Goal: Task Accomplishment & Management: Manage account settings

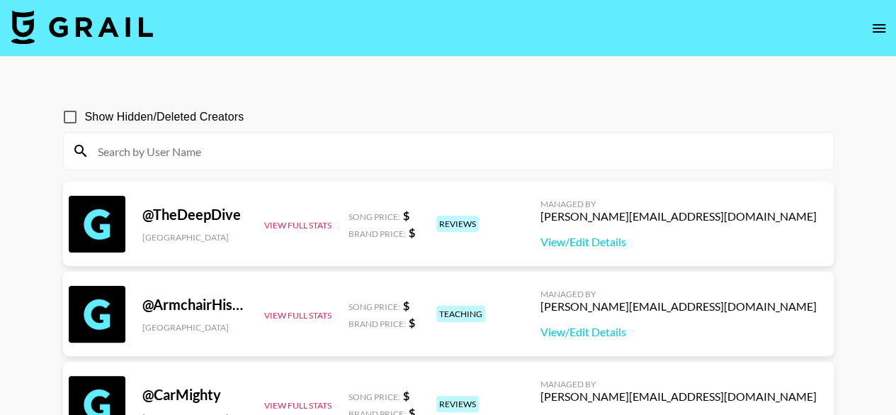
click at [881, 28] on icon "open drawer" at bounding box center [879, 28] width 13 height 9
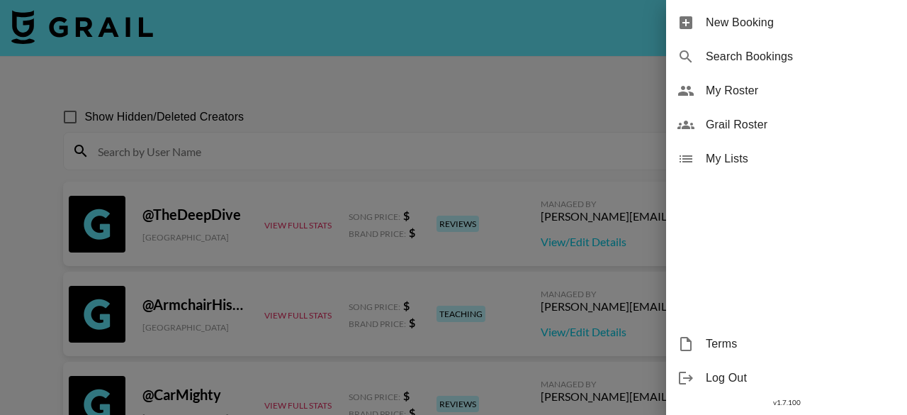
click at [750, 122] on span "Grail Roster" at bounding box center [801, 124] width 190 height 17
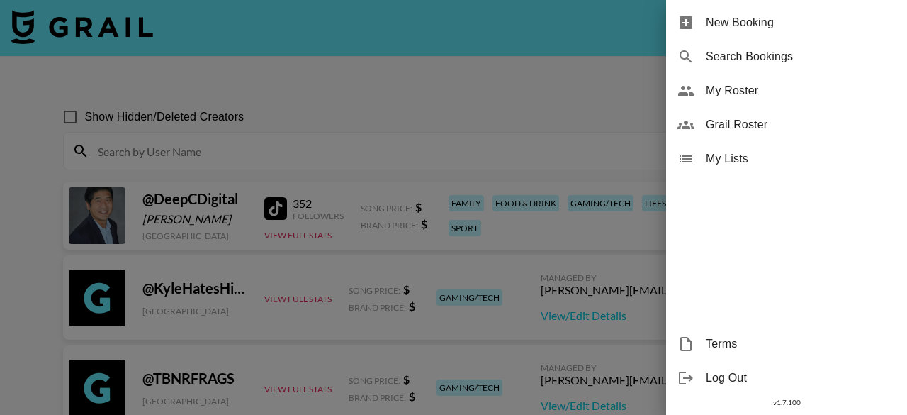
click at [453, 98] on div at bounding box center [453, 207] width 907 height 415
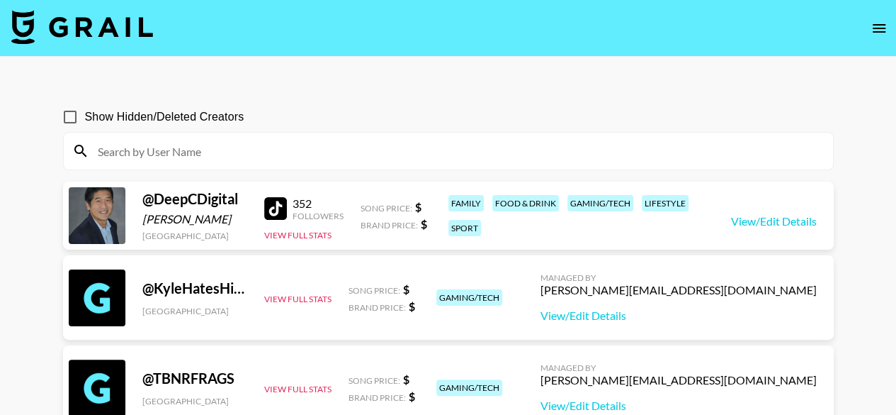
click at [244, 150] on input at bounding box center [457, 151] width 736 height 23
click at [876, 25] on icon "open drawer" at bounding box center [879, 28] width 13 height 9
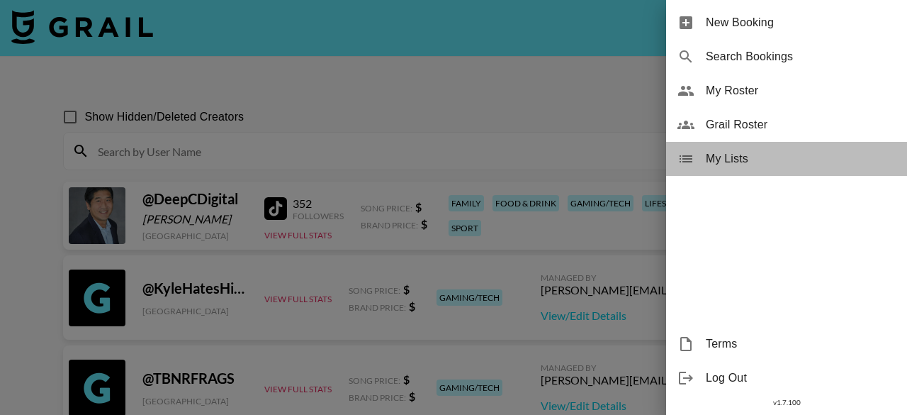
click at [774, 158] on span "My Lists" at bounding box center [801, 158] width 190 height 17
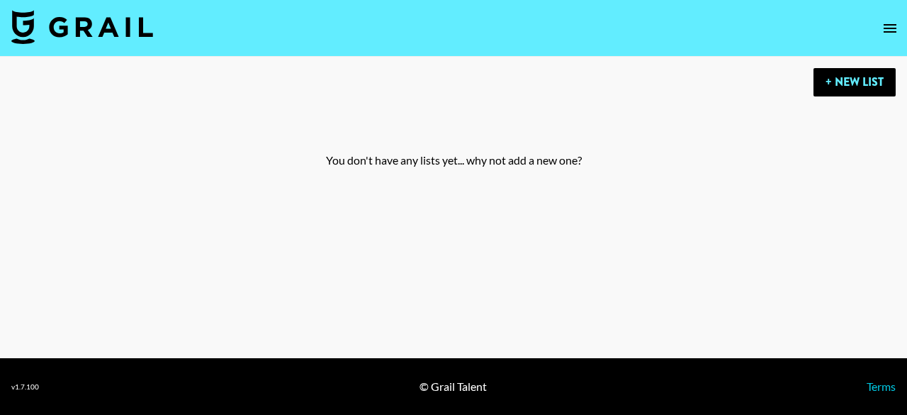
click at [891, 24] on icon "open drawer" at bounding box center [890, 28] width 13 height 9
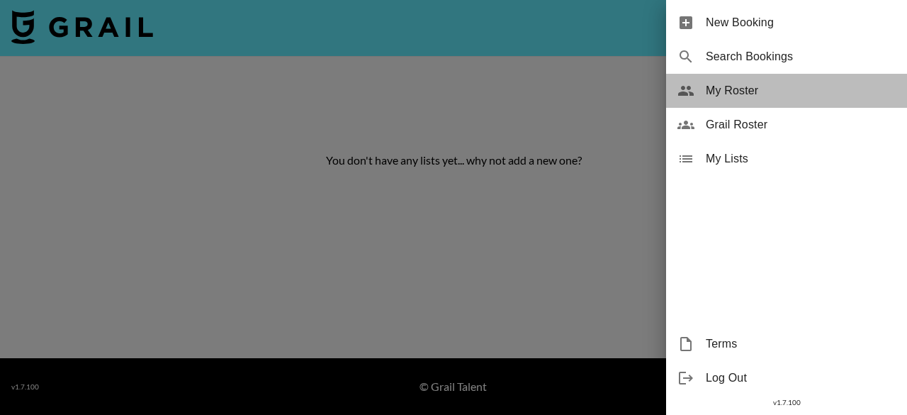
click at [768, 98] on span "My Roster" at bounding box center [801, 90] width 190 height 17
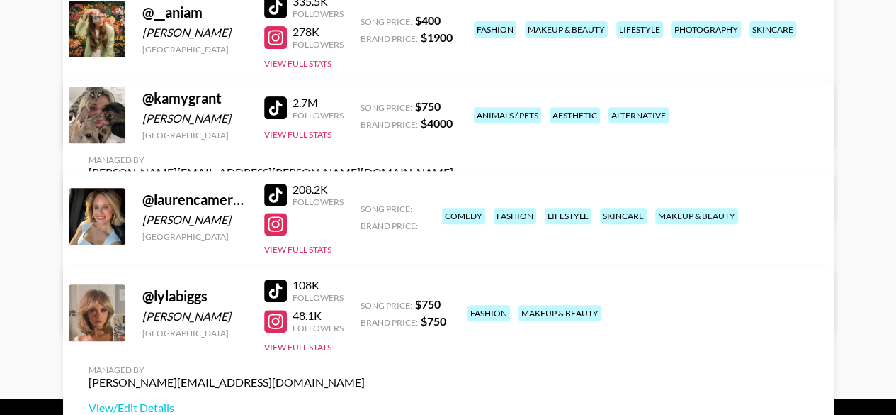
scroll to position [201, 0]
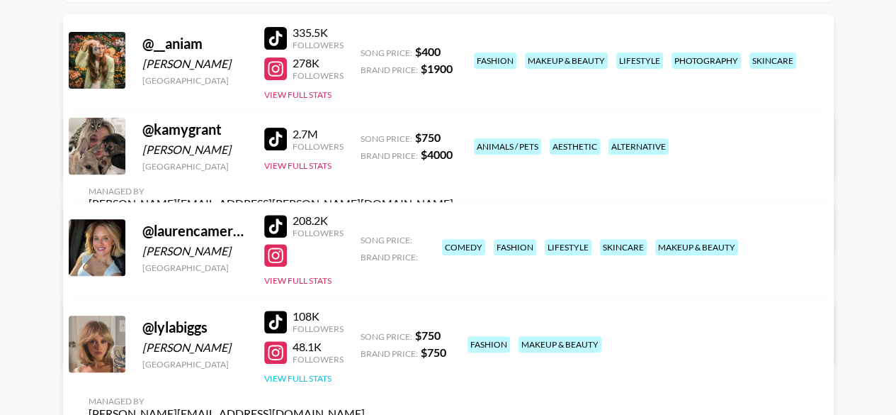
click at [298, 376] on button "View Full Stats" at bounding box center [297, 378] width 67 height 11
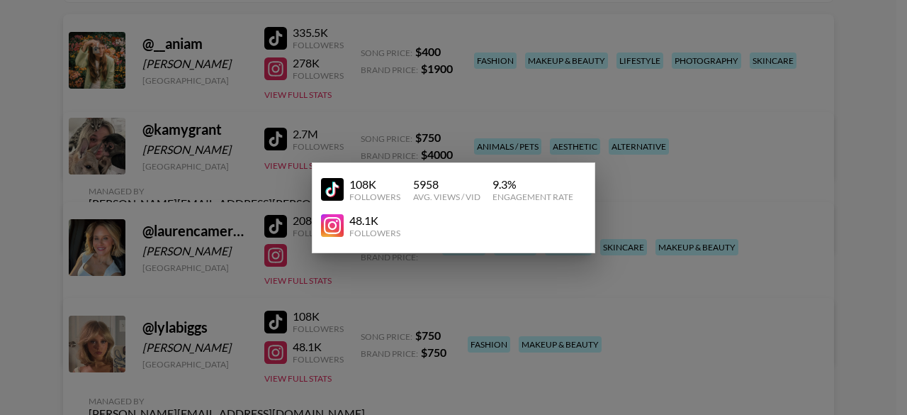
click at [410, 293] on div at bounding box center [453, 207] width 907 height 415
click at [488, 298] on div "@ lylabiggs Lyla Biggs United States 108K Followers 48.1K Followers View Full S…" at bounding box center [448, 380] width 771 height 165
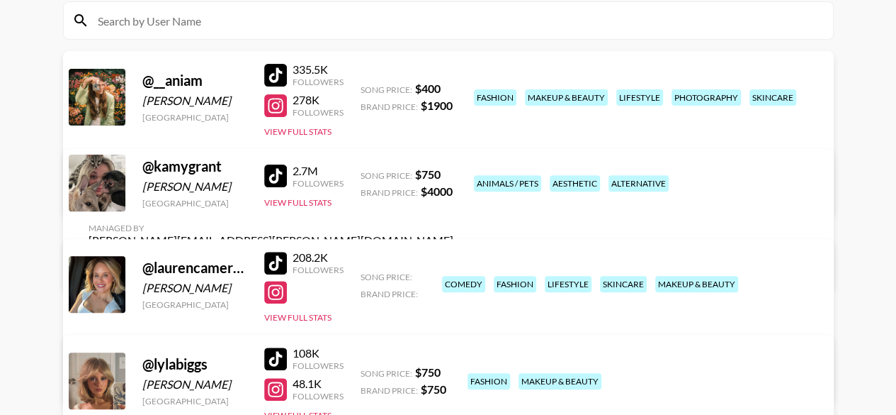
scroll to position [142, 0]
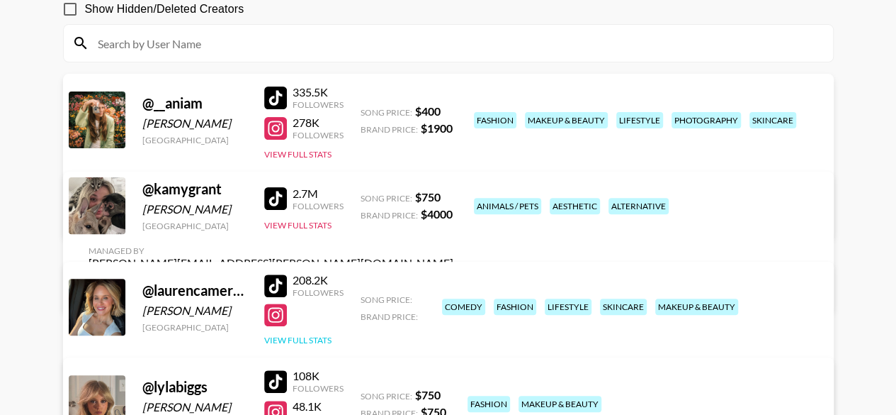
click at [317, 339] on button "View Full Stats" at bounding box center [297, 339] width 67 height 11
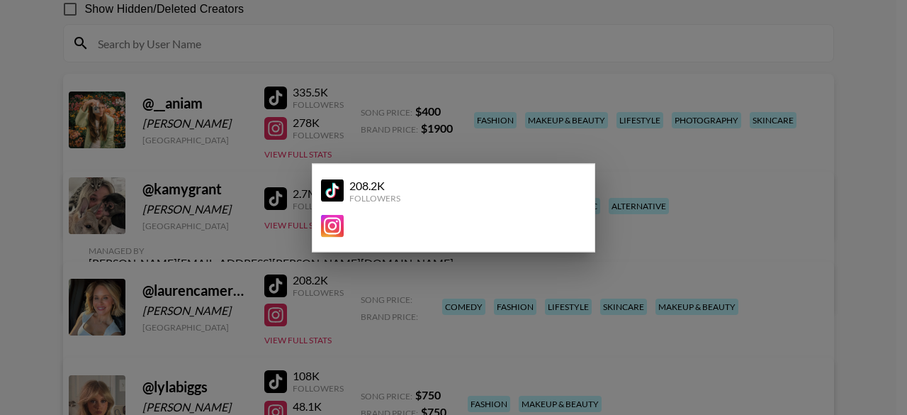
click at [476, 271] on div at bounding box center [453, 207] width 907 height 415
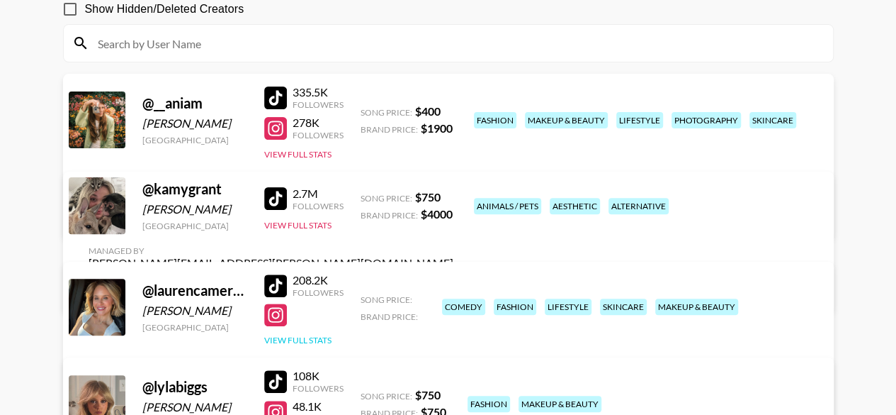
scroll to position [0, 0]
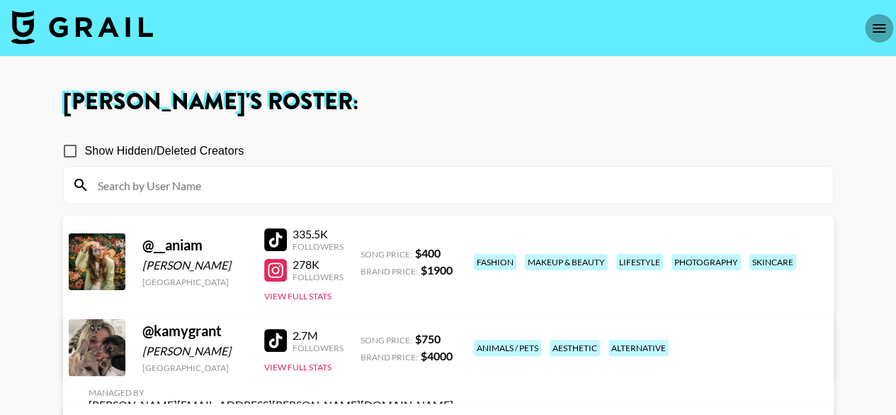
click at [886, 23] on icon "open drawer" at bounding box center [879, 28] width 17 height 17
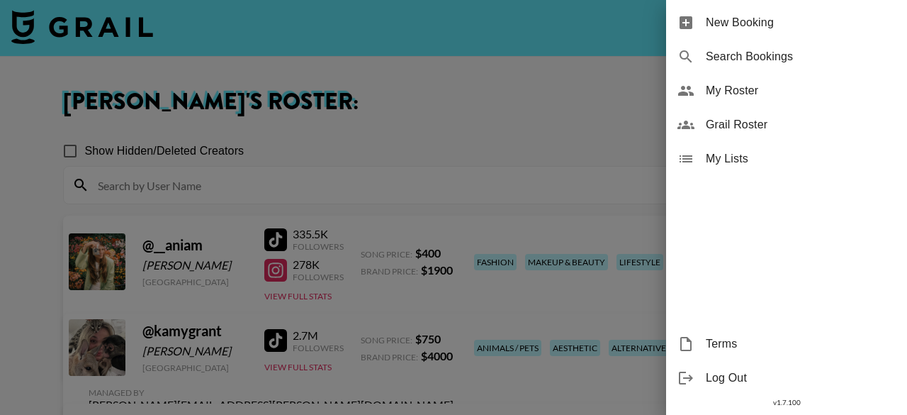
click at [762, 125] on span "Grail Roster" at bounding box center [801, 124] width 190 height 17
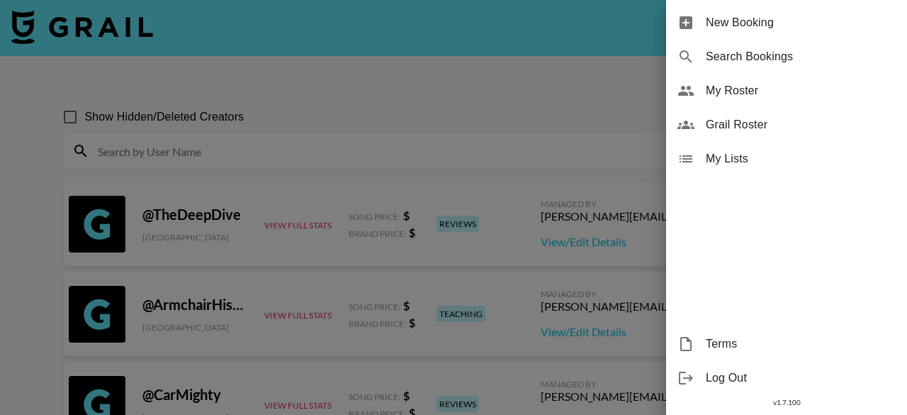
click at [514, 100] on div at bounding box center [453, 207] width 907 height 415
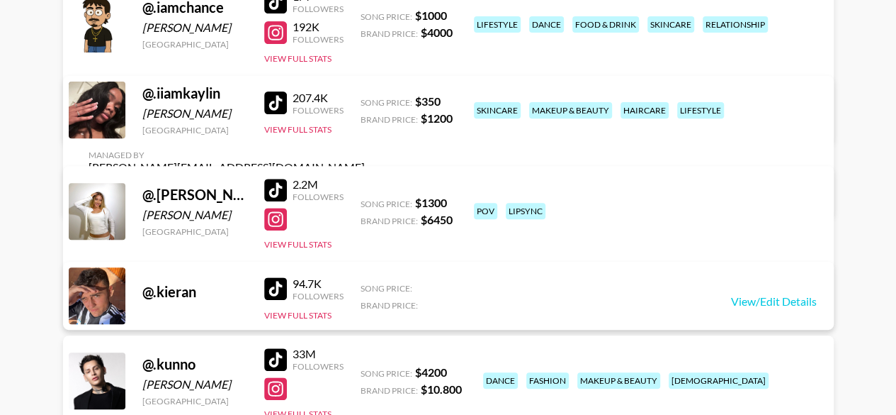
scroll to position [2834, 0]
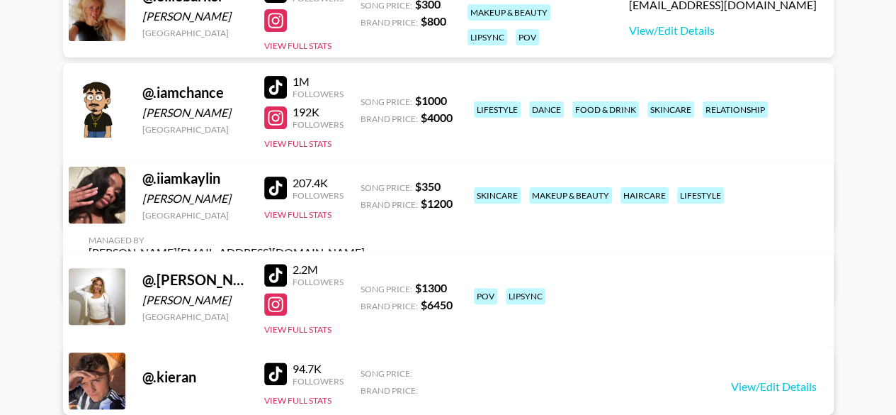
click at [302, 220] on div "207.4K Followers View Full Stats" at bounding box center [303, 195] width 79 height 50
click at [304, 220] on button "View Full Stats" at bounding box center [297, 214] width 67 height 11
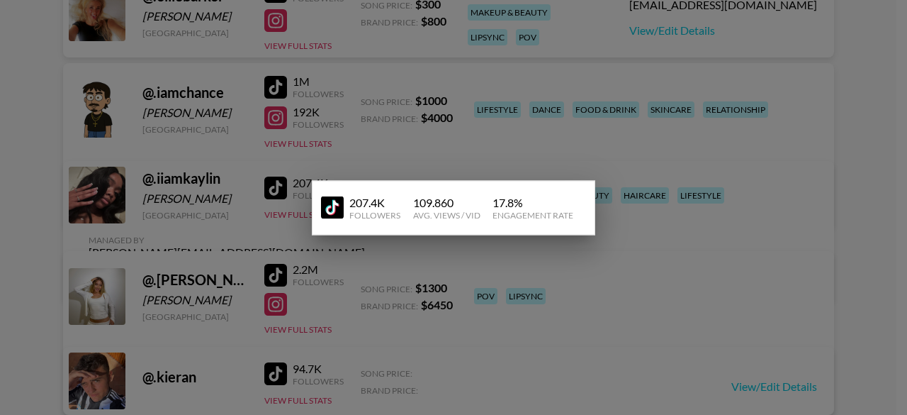
click at [310, 239] on div at bounding box center [453, 207] width 907 height 415
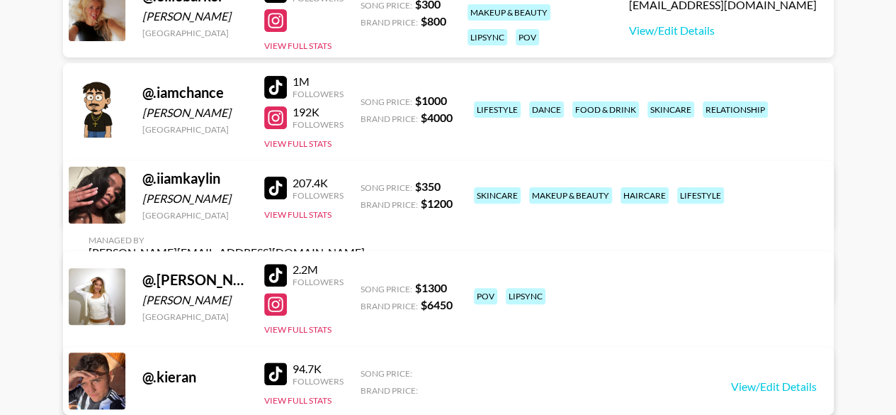
drag, startPoint x: 194, startPoint y: 186, endPoint x: 563, endPoint y: 242, distance: 373.4
click at [563, 242] on div "@ .iiamkaylin Kaylin Moore United States 207.4K Followers View Full Stats Song …" at bounding box center [448, 231] width 771 height 141
click at [197, 187] on div "@ .iiamkaylin" at bounding box center [194, 178] width 105 height 18
click at [204, 180] on div "@ .iiamkaylin" at bounding box center [194, 178] width 105 height 18
drag, startPoint x: 304, startPoint y: 219, endPoint x: 653, endPoint y: 235, distance: 349.7
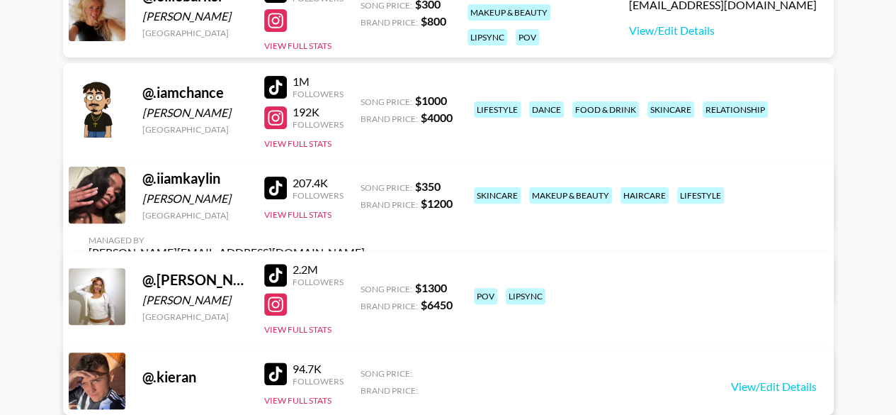
click at [653, 235] on div "@ .iiamkaylin Kaylin Moore United States 207.4K Followers View Full Stats Song …" at bounding box center [448, 231] width 771 height 141
click at [656, 208] on div "skincare makeup & beauty haircare lifestyle" at bounding box center [645, 195] width 350 height 25
click at [365, 271] on link "View/Edit Details" at bounding box center [227, 278] width 276 height 14
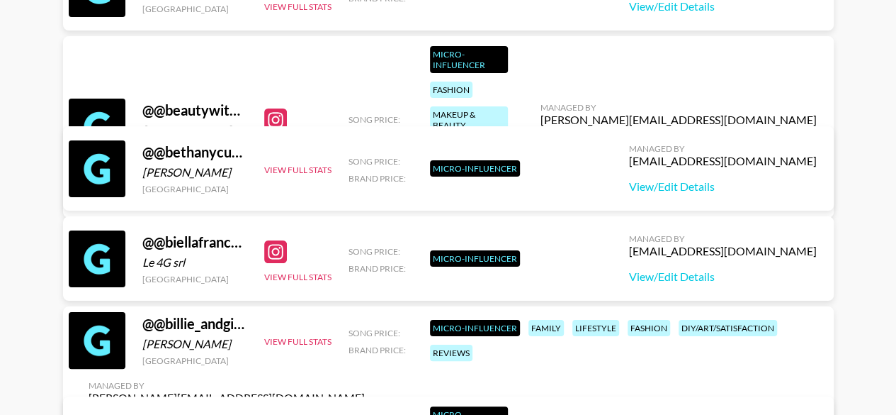
scroll to position [10755, 0]
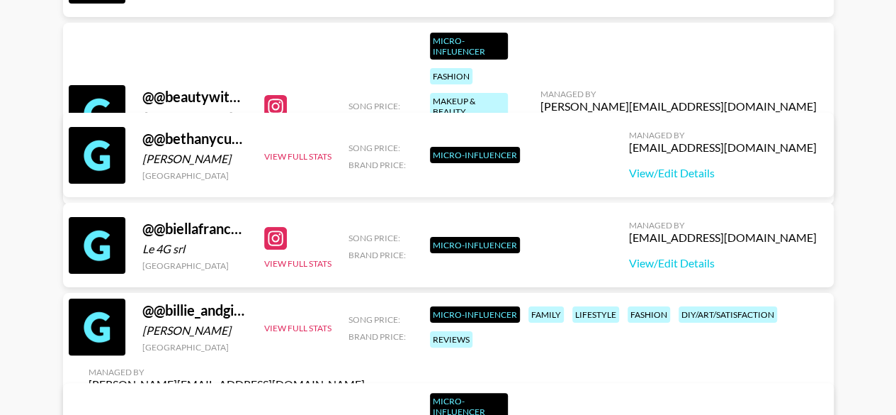
drag, startPoint x: 364, startPoint y: 288, endPoint x: 33, endPoint y: 280, distance: 331.7
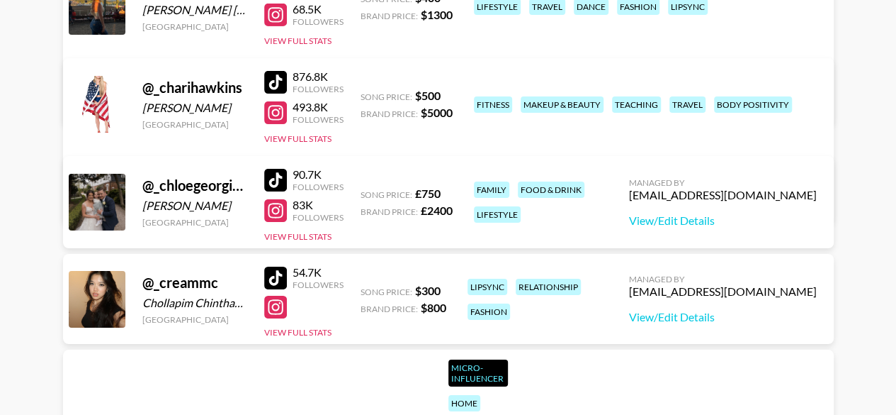
scroll to position [34705, 0]
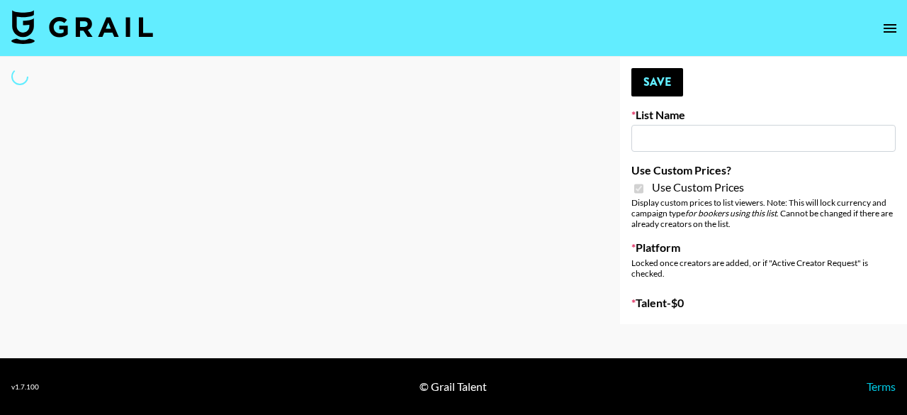
type input "Miniso Sep"
checkbox input "true"
select select "Brand"
type input "[PERSON_NAME] ([DATE])"
checkbox input "true"
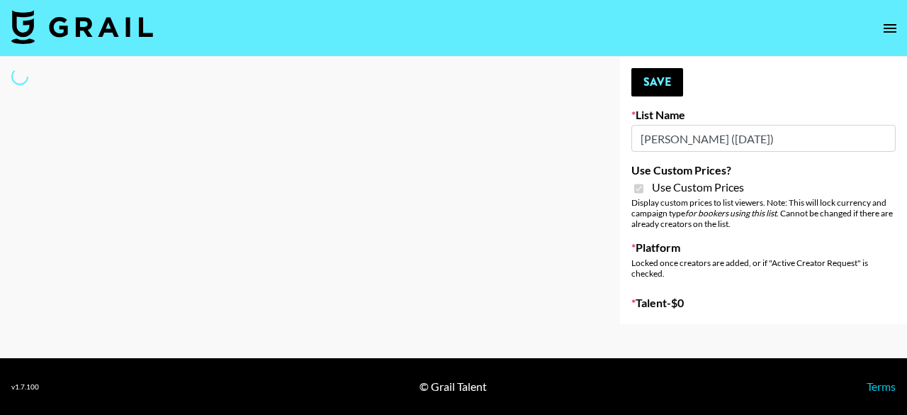
select select "Brand"
